Goal: Use online tool/utility: Utilize a website feature to perform a specific function

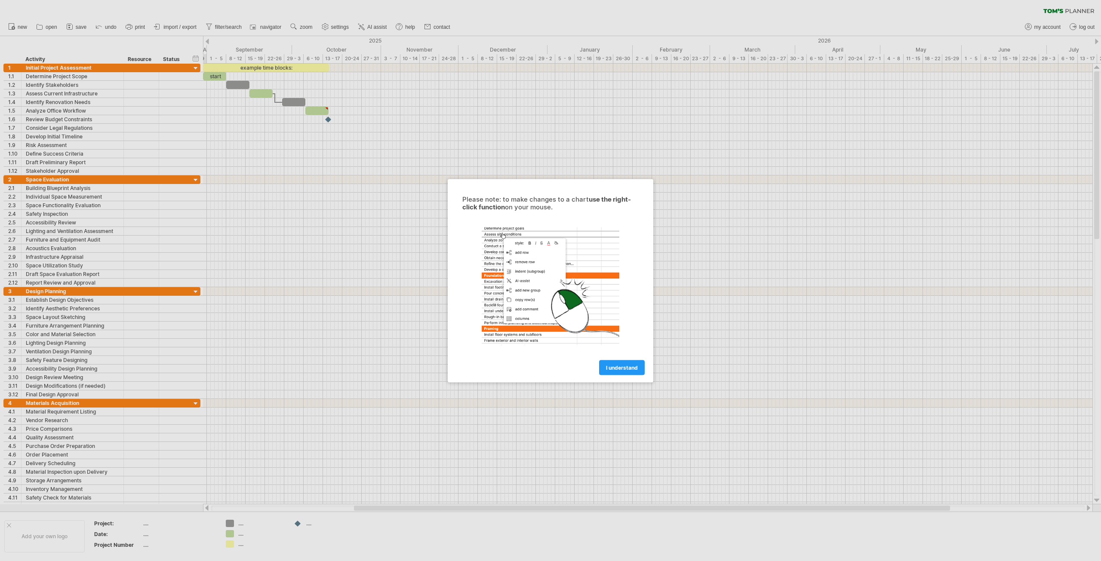
click at [631, 369] on span "I understand" at bounding box center [622, 367] width 32 height 6
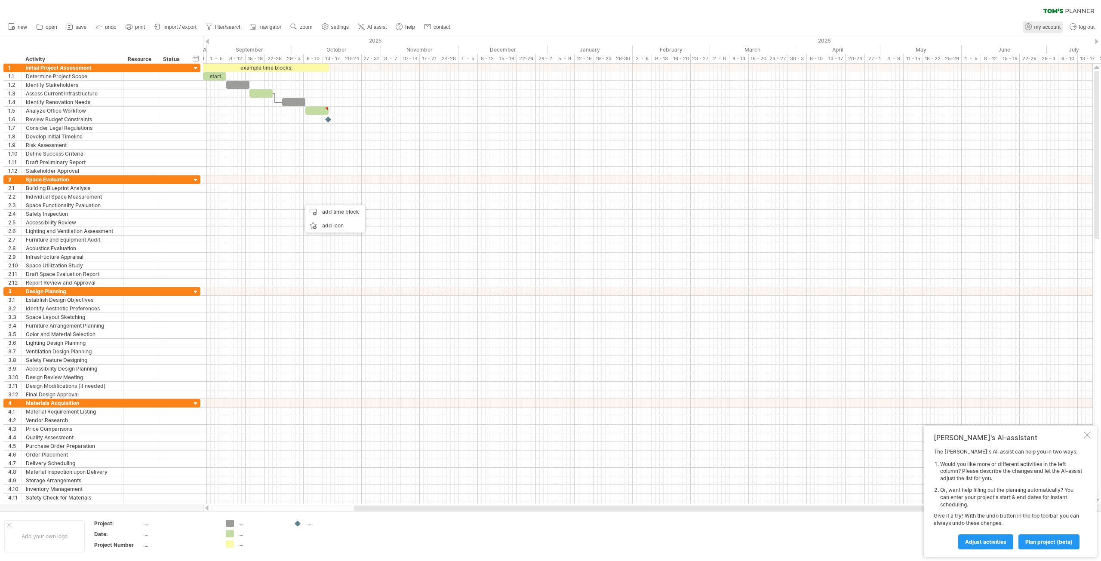
click at [1044, 27] on span "my account" at bounding box center [1048, 27] width 26 height 6
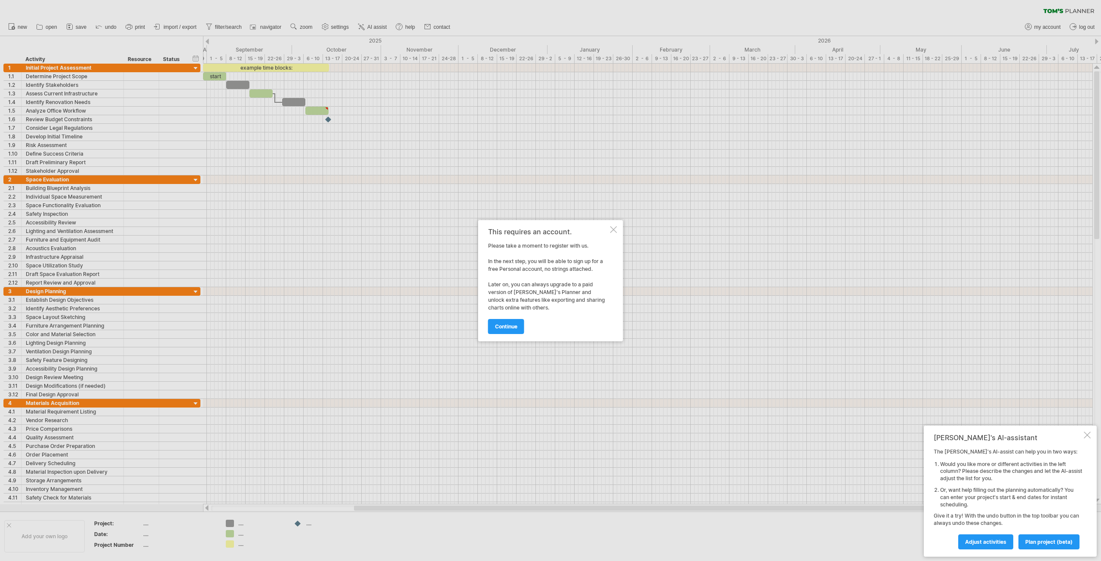
click at [615, 229] on div at bounding box center [613, 229] width 7 height 7
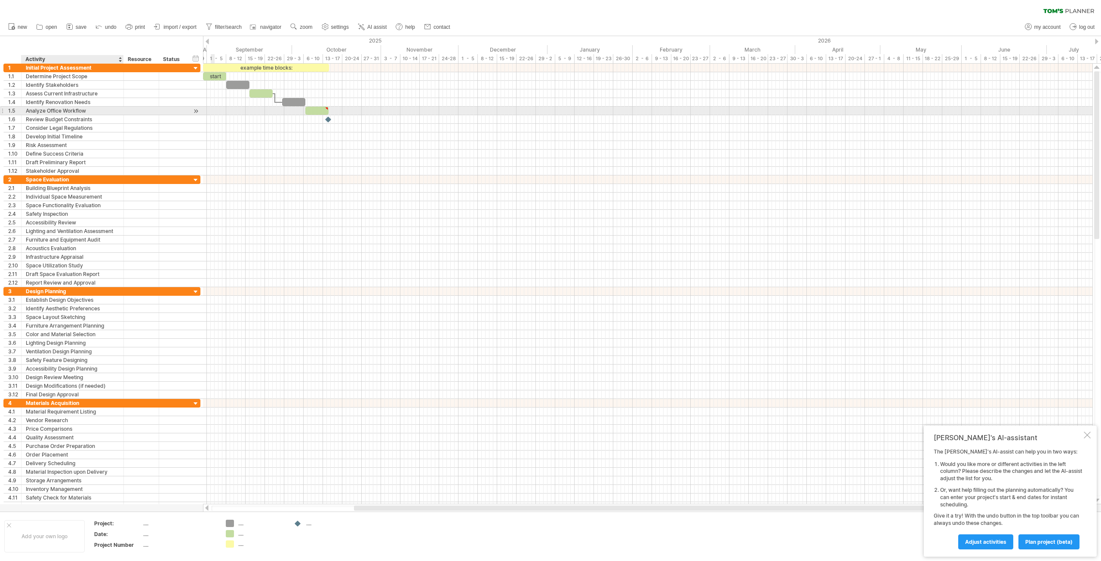
click at [79, 107] on div "Analyze Office Workflow" at bounding box center [72, 111] width 93 height 8
click at [79, 107] on input "**********" at bounding box center [72, 111] width 93 height 8
click at [90, 111] on input "**********" at bounding box center [72, 111] width 93 height 8
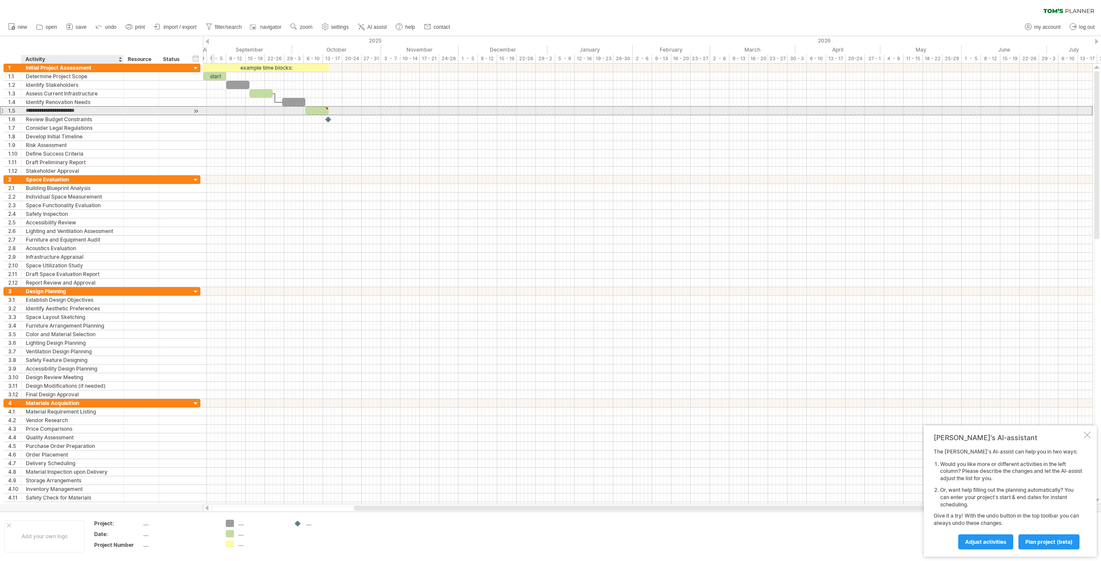
type input "*"
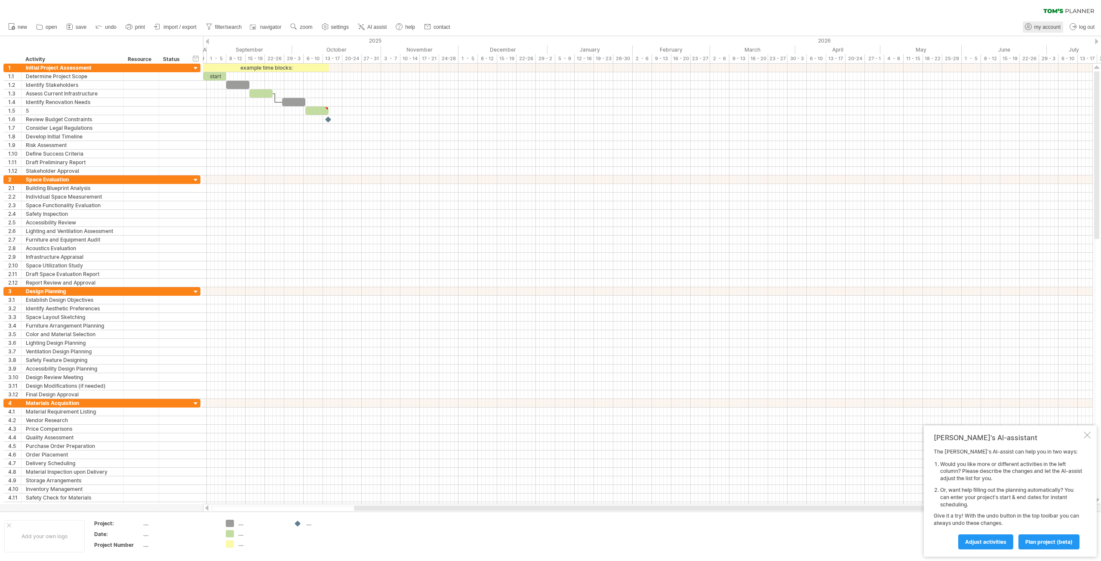
click at [1053, 27] on span "my account" at bounding box center [1048, 27] width 26 height 6
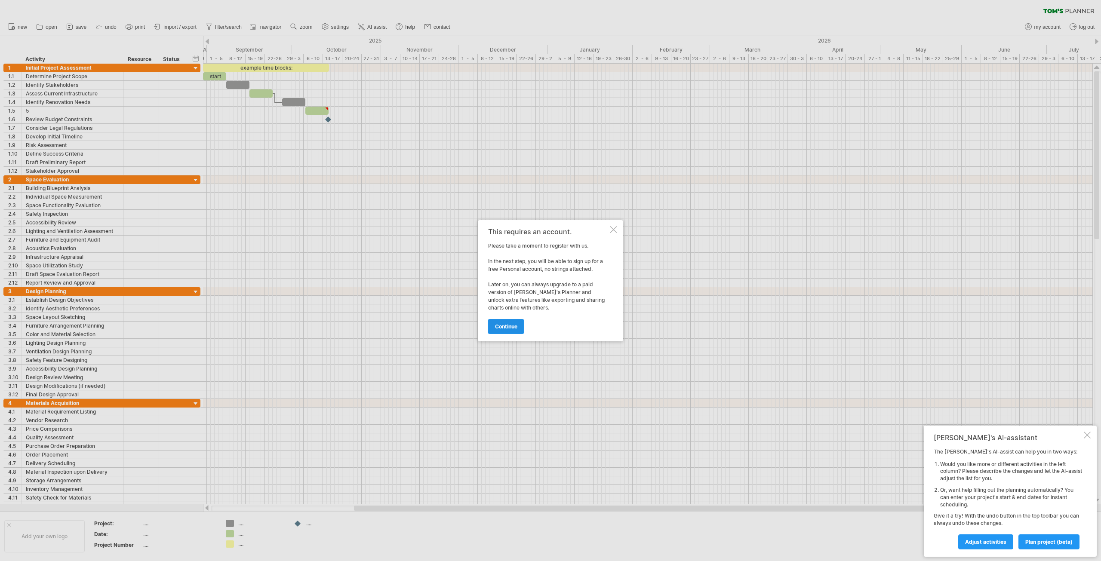
click at [513, 330] on span "continue" at bounding box center [506, 327] width 22 height 6
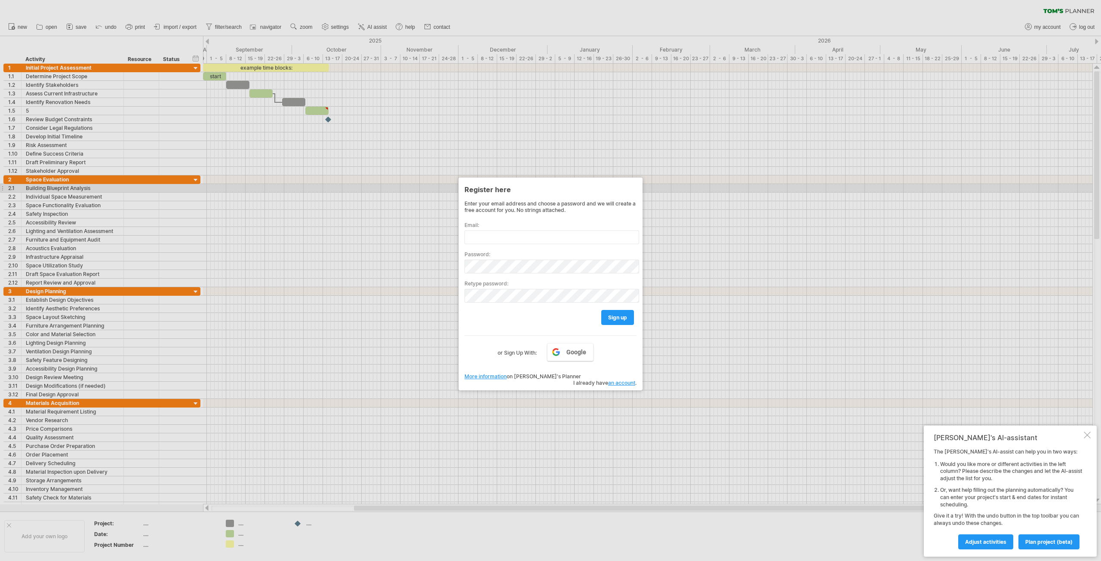
click at [663, 185] on div at bounding box center [550, 280] width 1101 height 561
click at [274, 54] on div at bounding box center [550, 280] width 1101 height 561
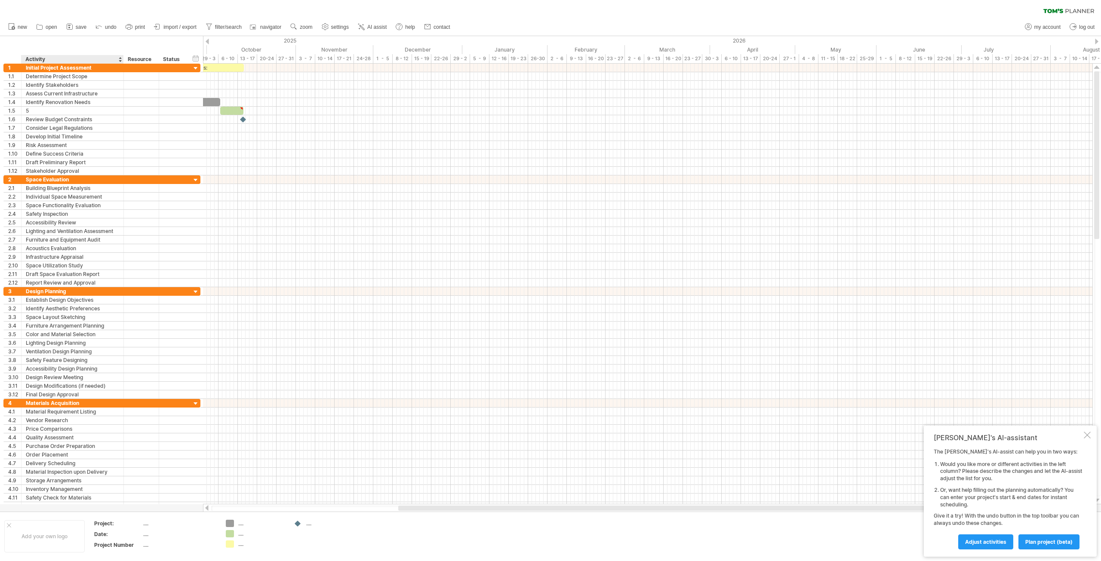
drag, startPoint x: 210, startPoint y: 44, endPoint x: 126, endPoint y: 43, distance: 83.1
click at [101, 41] on div "Trying to reach [DOMAIN_NAME] Connected again... 0% clear filter new 1" at bounding box center [550, 280] width 1101 height 561
drag, startPoint x: 419, startPoint y: 47, endPoint x: 99, endPoint y: 44, distance: 319.7
drag, startPoint x: 562, startPoint y: 39, endPoint x: 234, endPoint y: 42, distance: 327.8
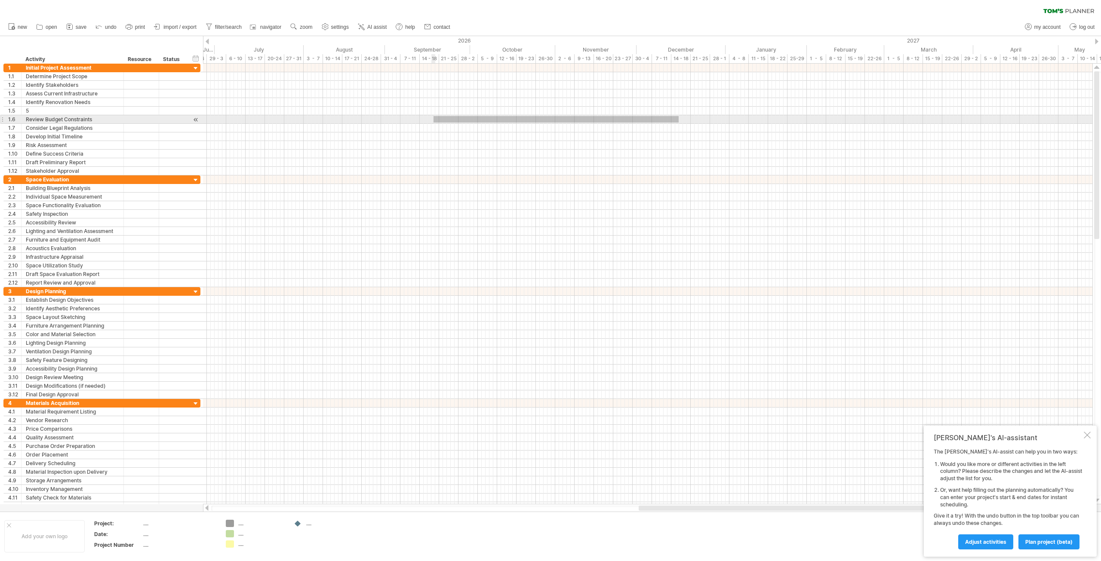
drag, startPoint x: 535, startPoint y: 132, endPoint x: 549, endPoint y: 114, distance: 23.2
click at [444, 121] on div at bounding box center [648, 119] width 890 height 9
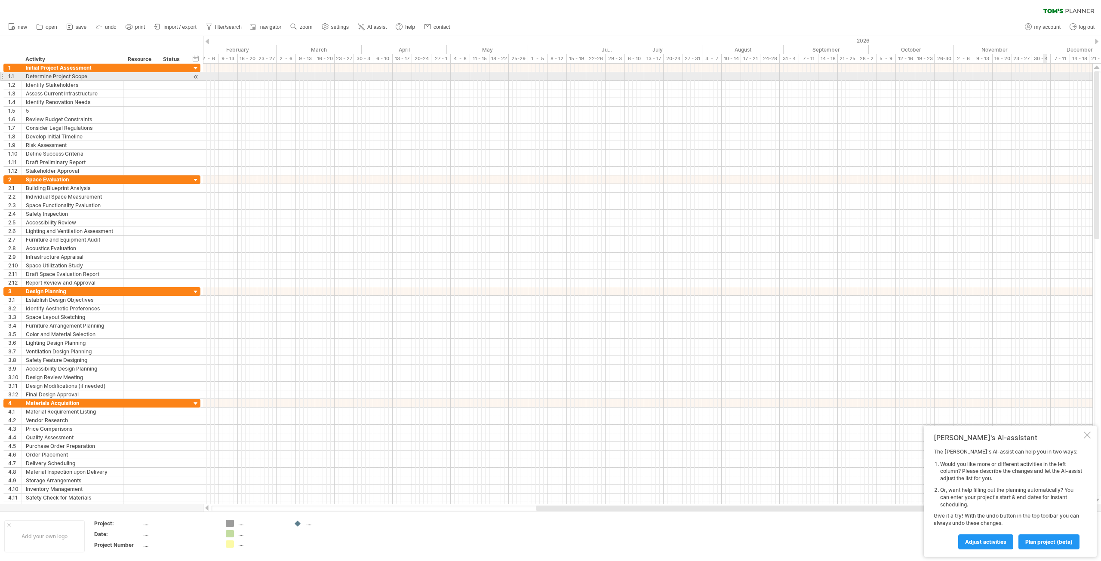
drag, startPoint x: 503, startPoint y: 48, endPoint x: 1053, endPoint y: 65, distance: 551.0
click at [1057, 68] on div "Trying to reach [DOMAIN_NAME] Connected again... 0% clear filter new 1" at bounding box center [550, 280] width 1101 height 561
drag, startPoint x: 727, startPoint y: 59, endPoint x: 976, endPoint y: 74, distance: 250.0
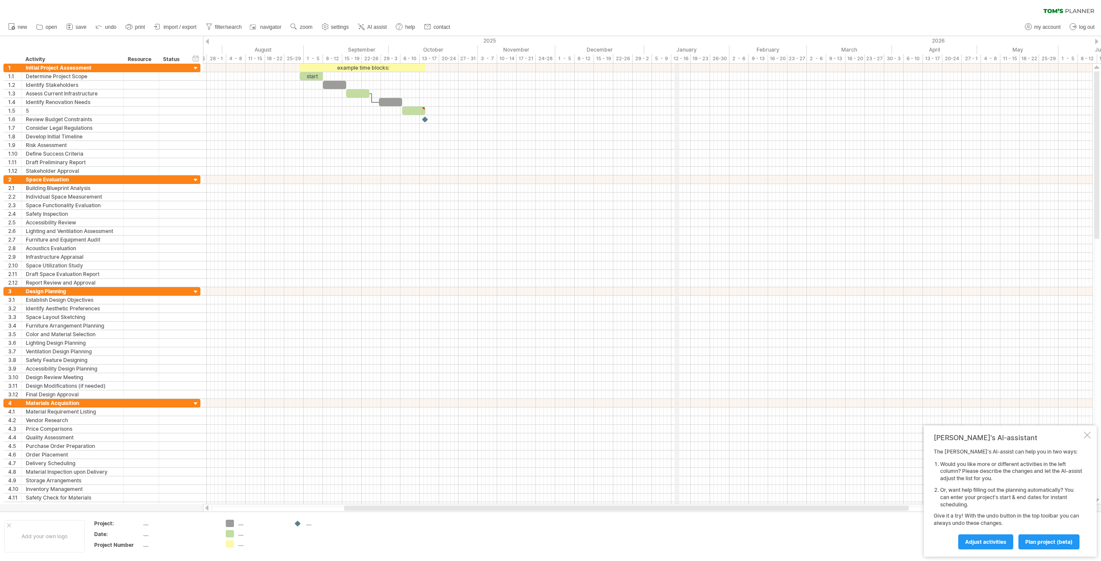
drag, startPoint x: 677, startPoint y: 54, endPoint x: 730, endPoint y: 60, distance: 52.8
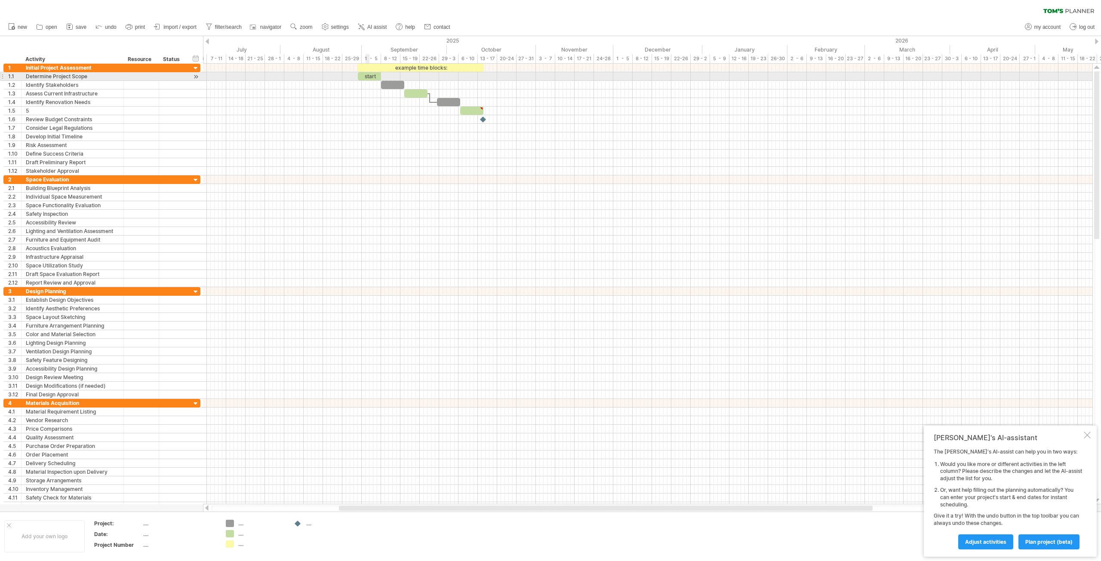
click at [366, 78] on div "start" at bounding box center [369, 76] width 23 height 8
click at [366, 79] on div "*****" at bounding box center [369, 76] width 23 height 8
